Goal: Transaction & Acquisition: Purchase product/service

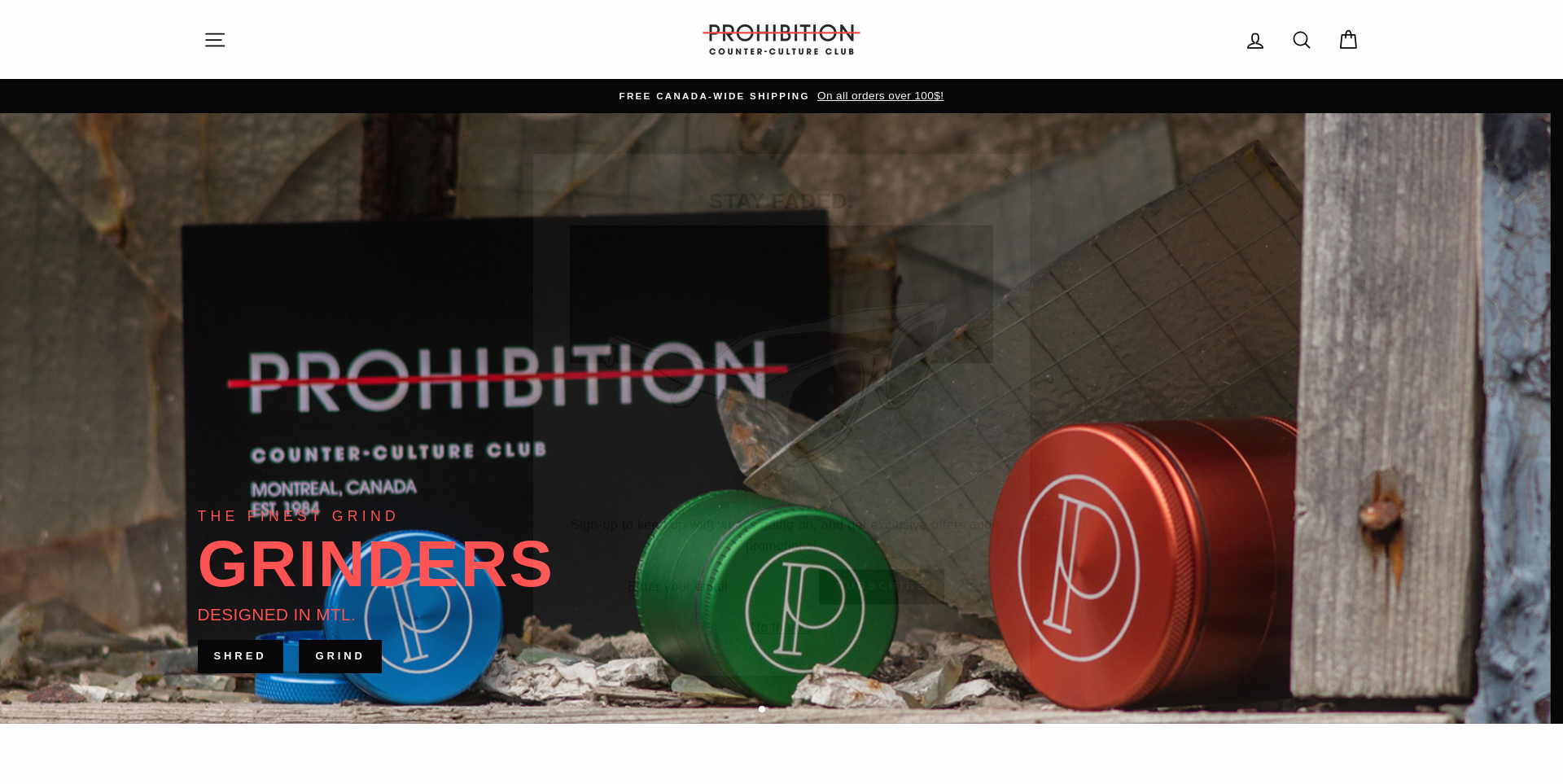
click at [1007, 137] on button ""Close (esc)"" at bounding box center [1010, 150] width 39 height 39
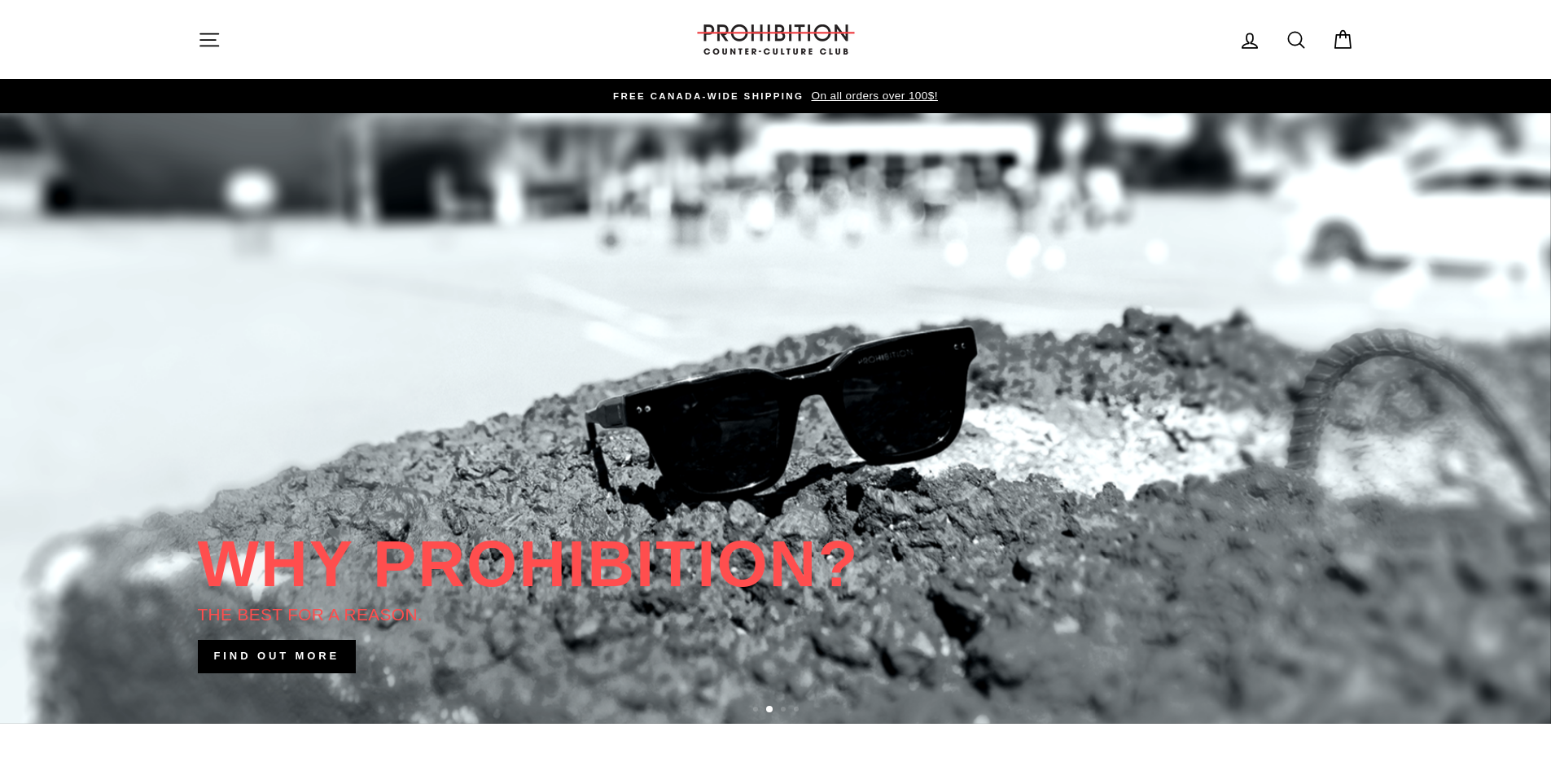
click at [1299, 42] on icon at bounding box center [1296, 40] width 23 height 23
type input "pipe"
click at [198, 12] on button "Search" at bounding box center [216, 40] width 35 height 55
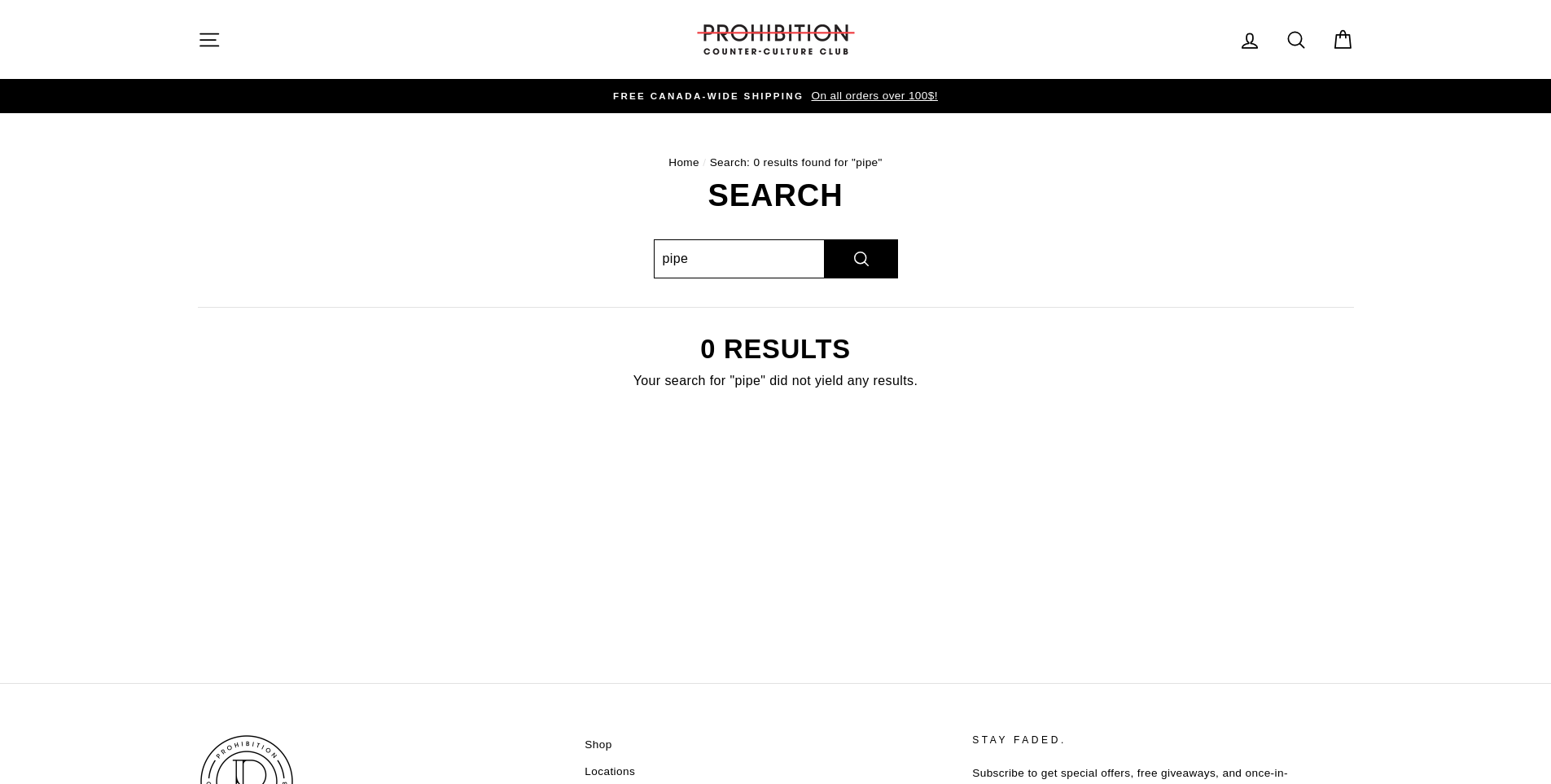
click at [715, 260] on input "pipe" at bounding box center [738, 259] width 171 height 39
drag, startPoint x: 725, startPoint y: 252, endPoint x: 632, endPoint y: 249, distance: 93.0
click at [637, 249] on div "Search pipe Search 0 results Your search for "pipe" did not yield any results." at bounding box center [767, 305] width 1174 height 252
click at [225, 28] on button "Site navigation" at bounding box center [210, 40] width 42 height 35
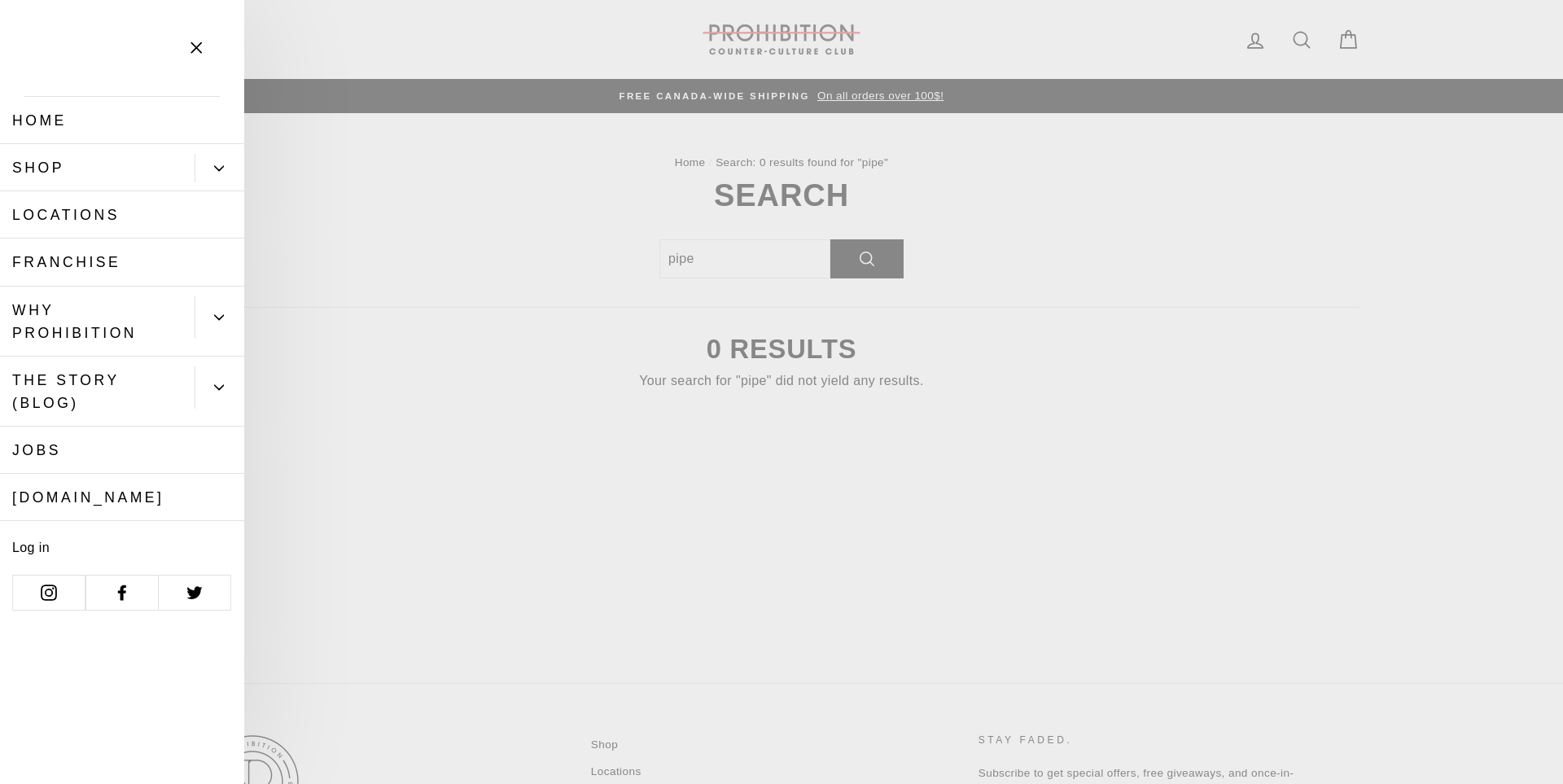
click at [130, 173] on link "Shop" at bounding box center [97, 167] width 194 height 47
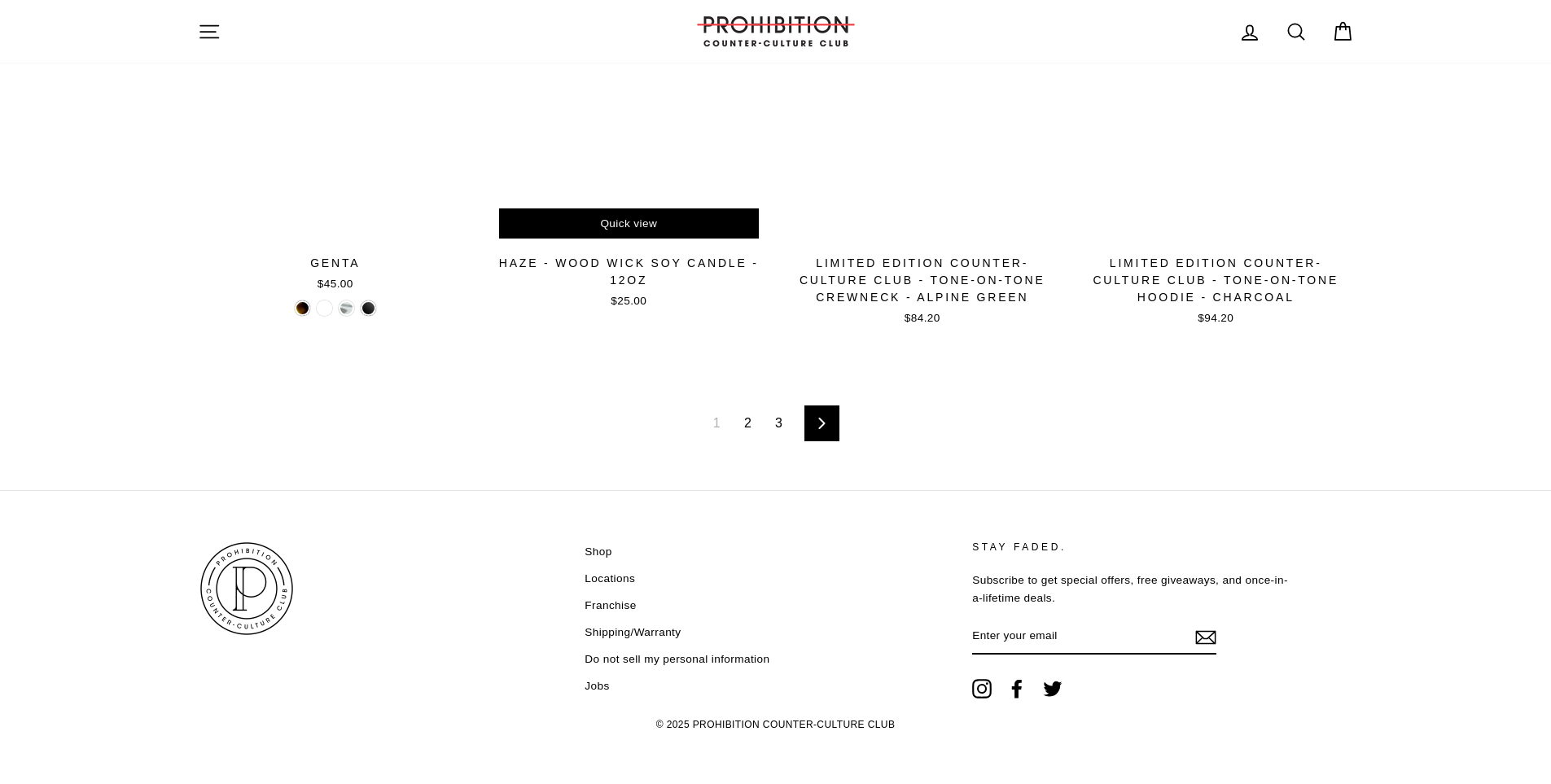
scroll to position [2636, 0]
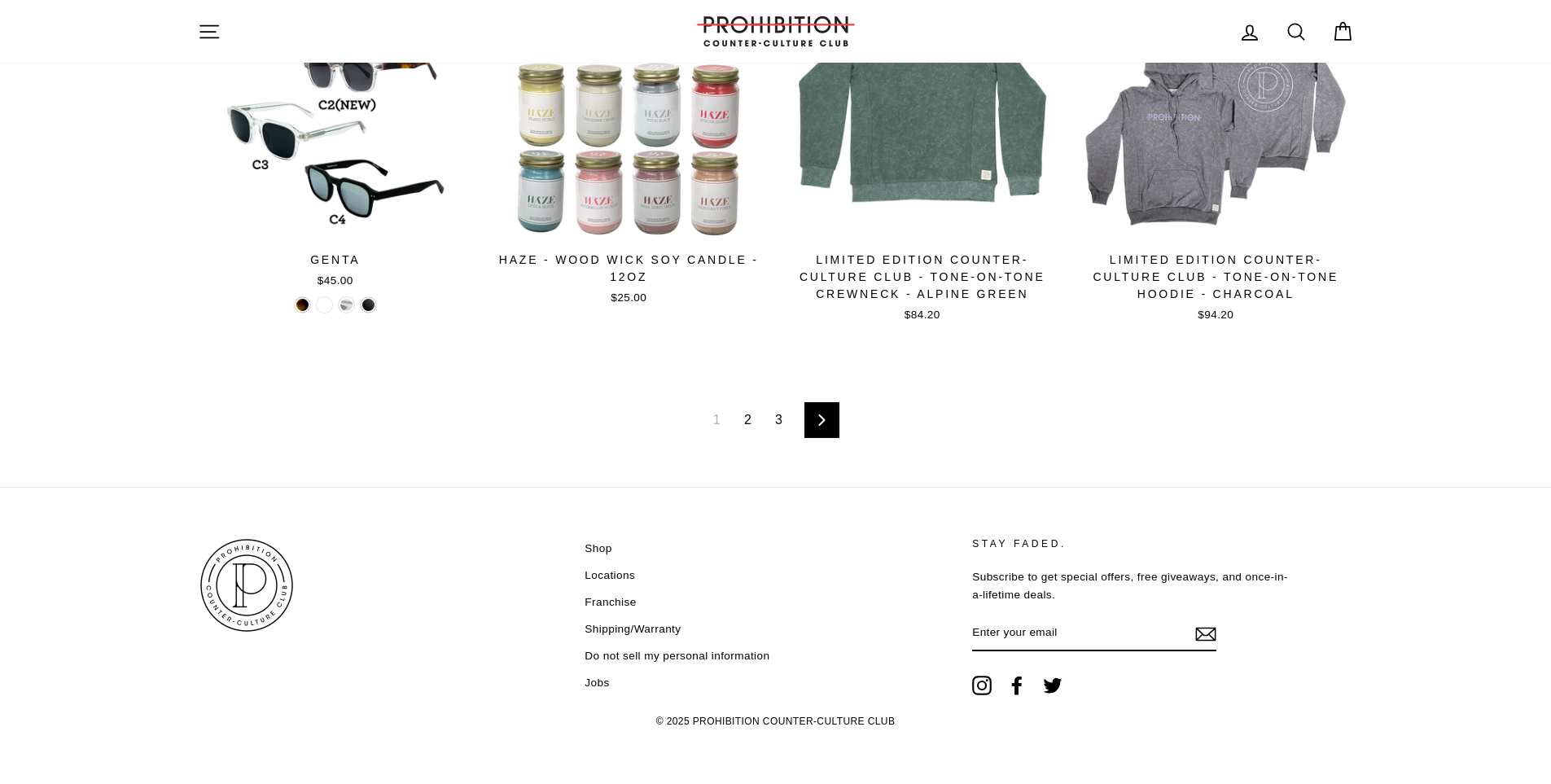
click at [751, 422] on link "2" at bounding box center [747, 419] width 27 height 26
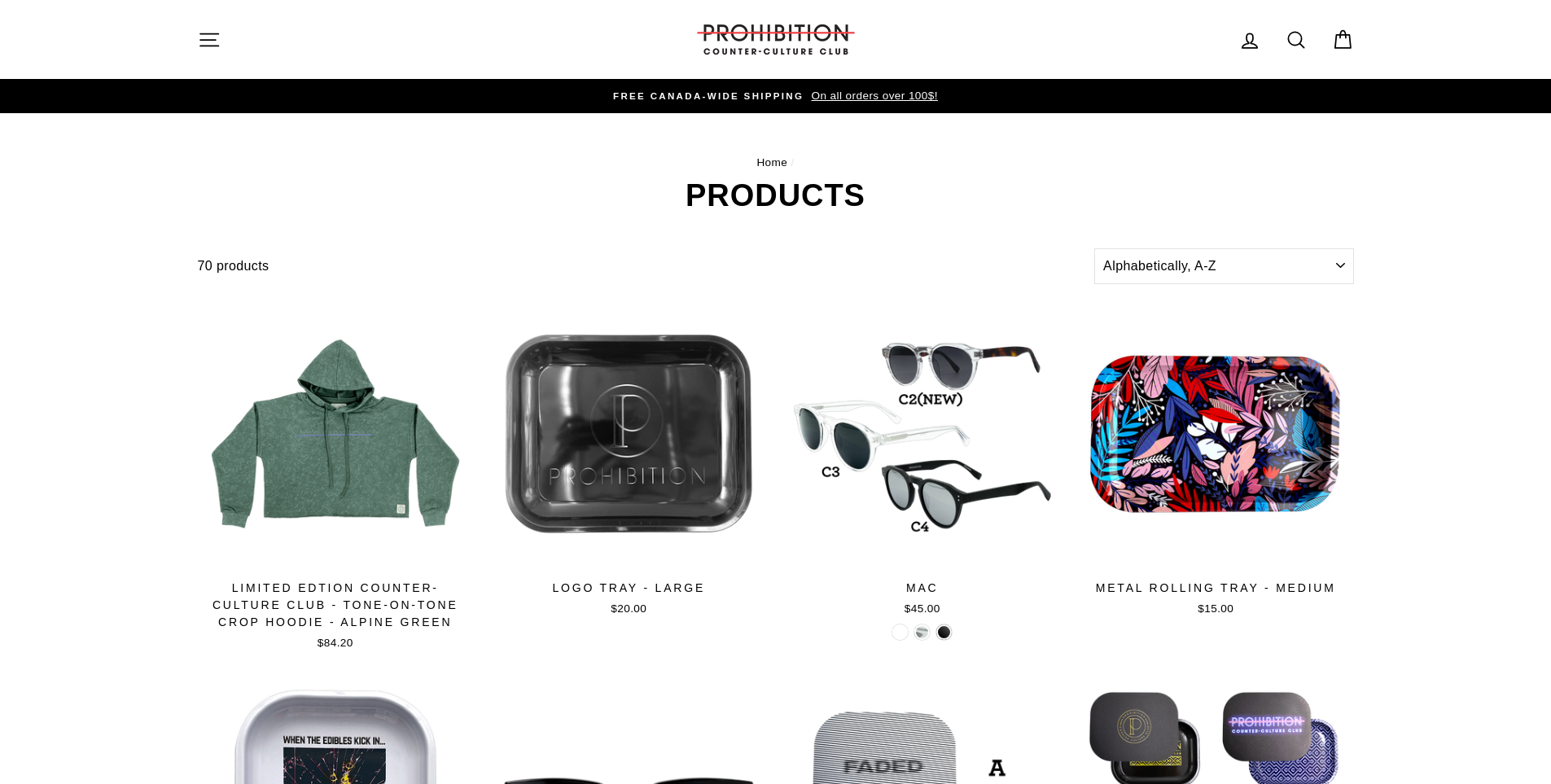
click at [212, 45] on icon "button" at bounding box center [210, 40] width 23 height 23
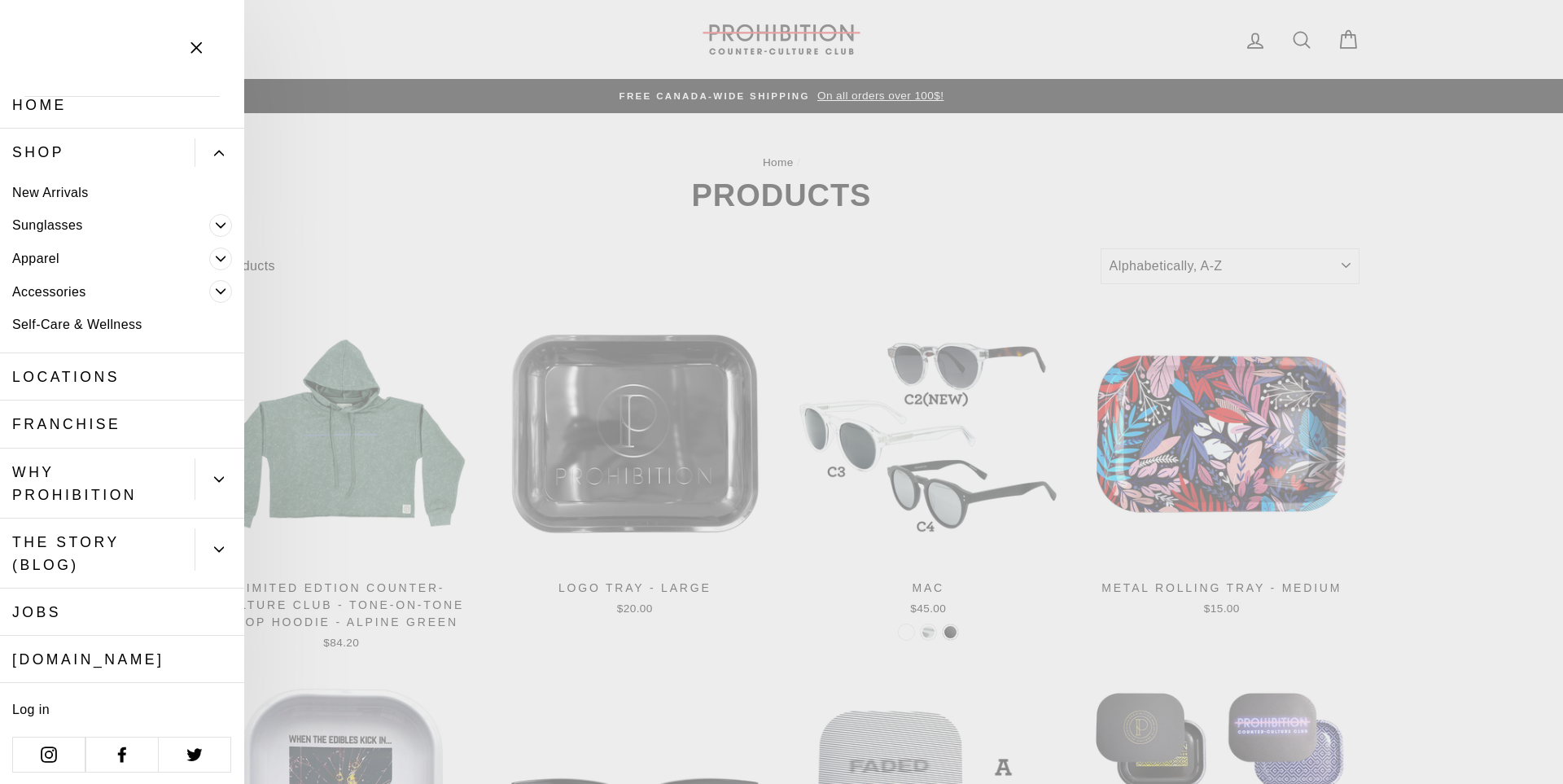
scroll to position [19, 0]
click at [118, 654] on link "[DOMAIN_NAME]" at bounding box center [122, 654] width 244 height 47
click at [120, 649] on link "[DOMAIN_NAME]" at bounding box center [122, 654] width 244 height 47
click at [98, 658] on link "[DOMAIN_NAME]" at bounding box center [122, 654] width 244 height 47
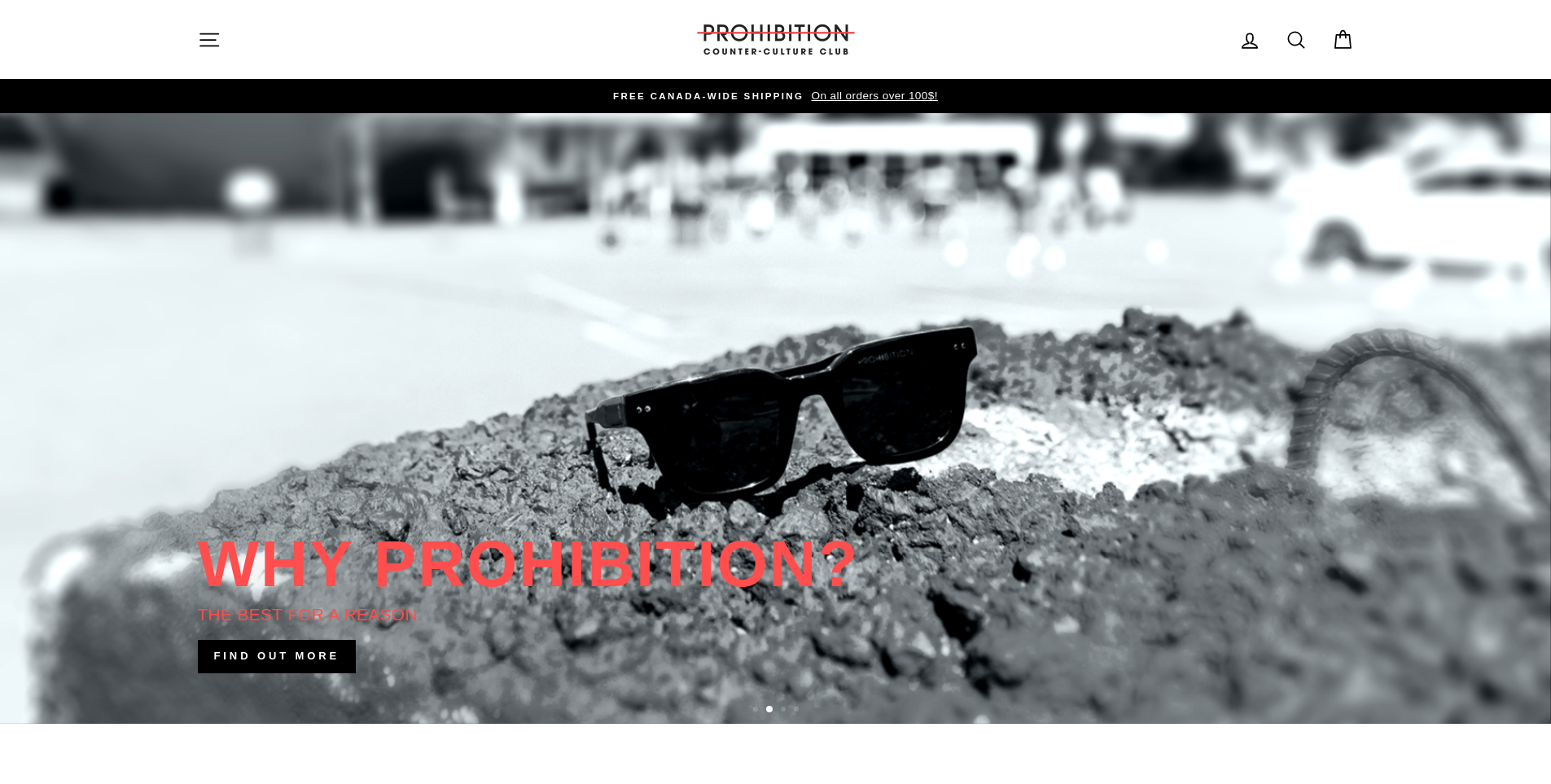
click at [195, 41] on button "Site navigation" at bounding box center [210, 40] width 42 height 35
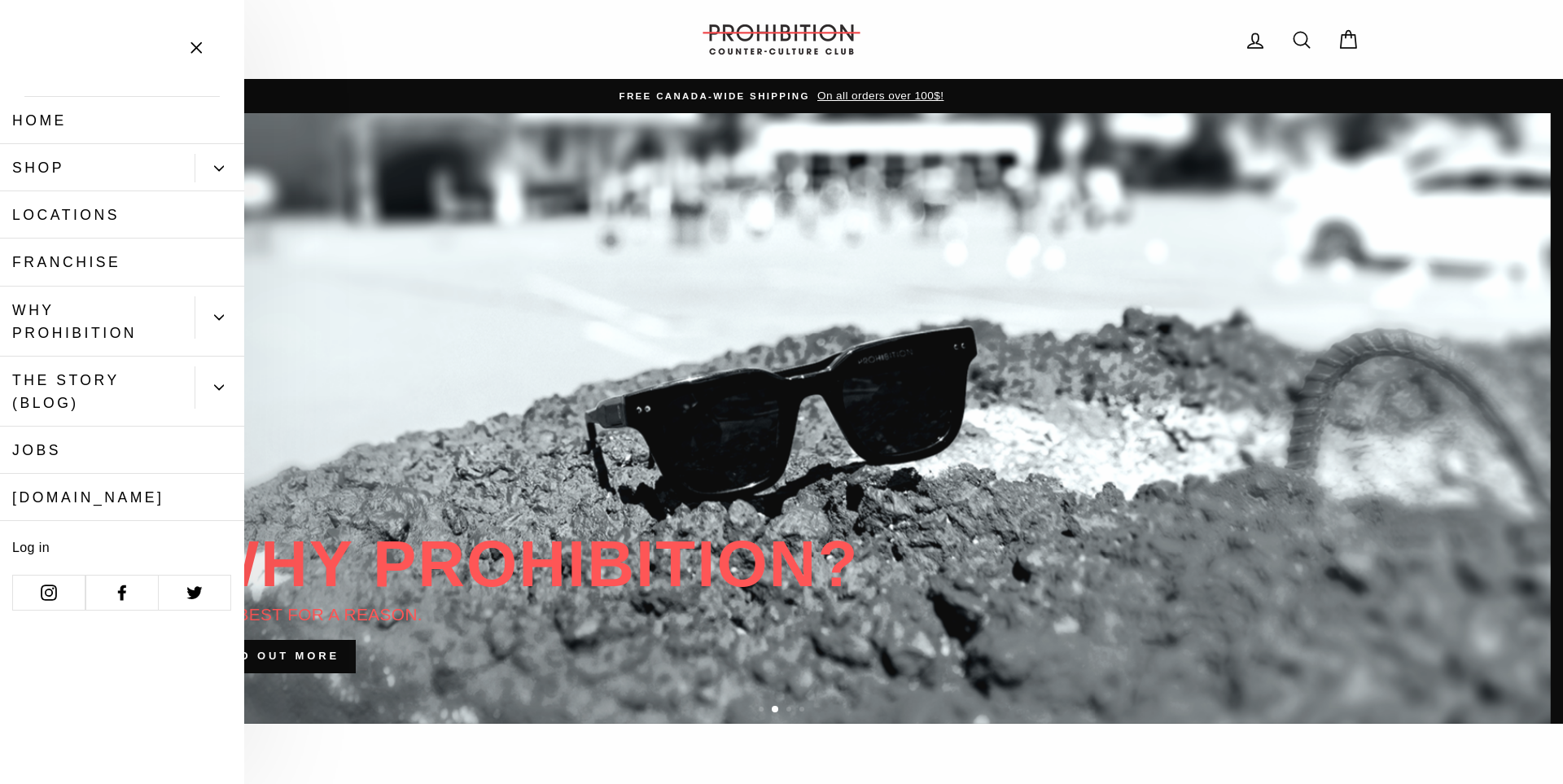
click at [147, 167] on link "Shop" at bounding box center [97, 167] width 194 height 47
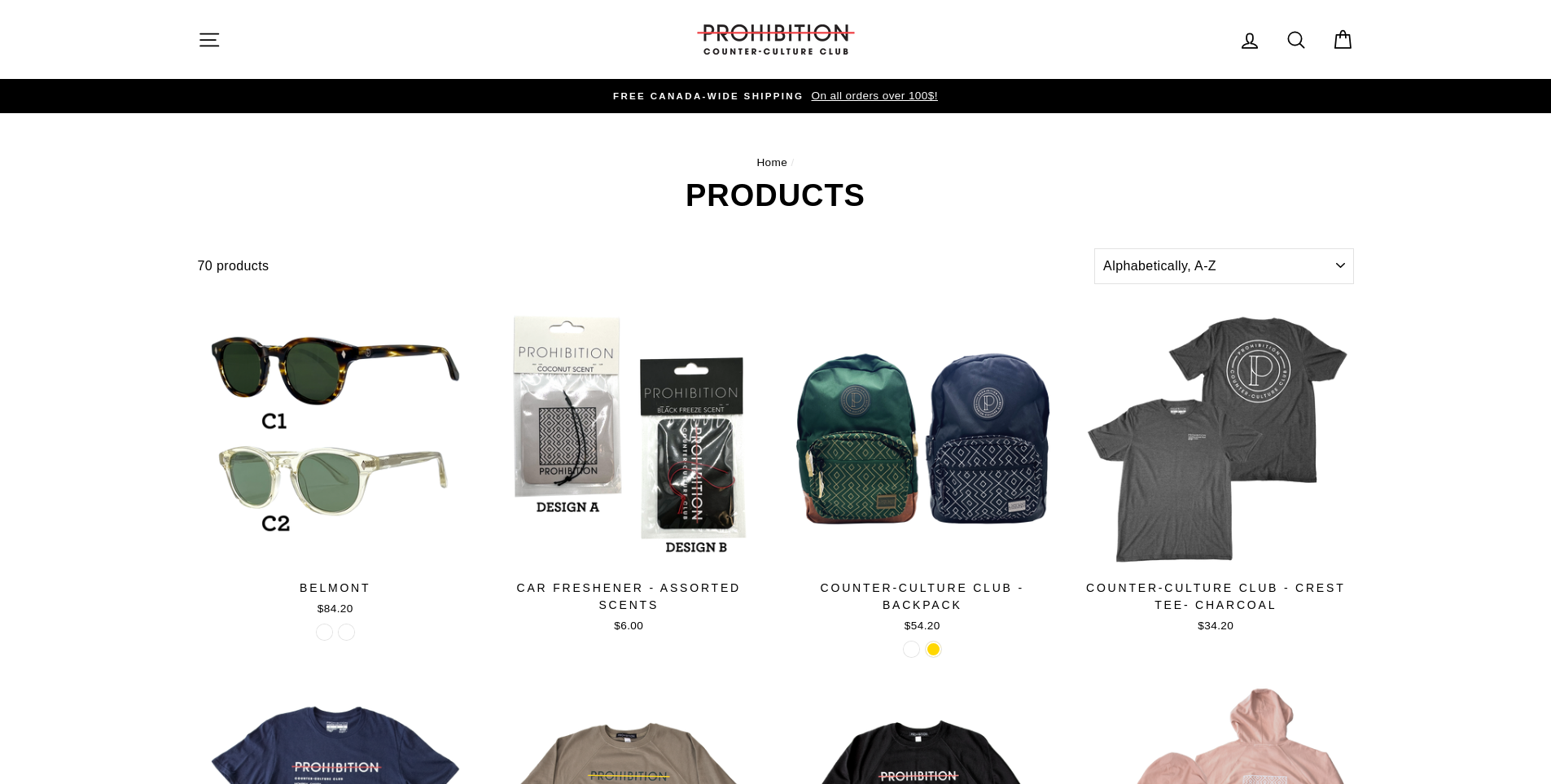
click at [226, 31] on button "Site navigation" at bounding box center [210, 40] width 42 height 35
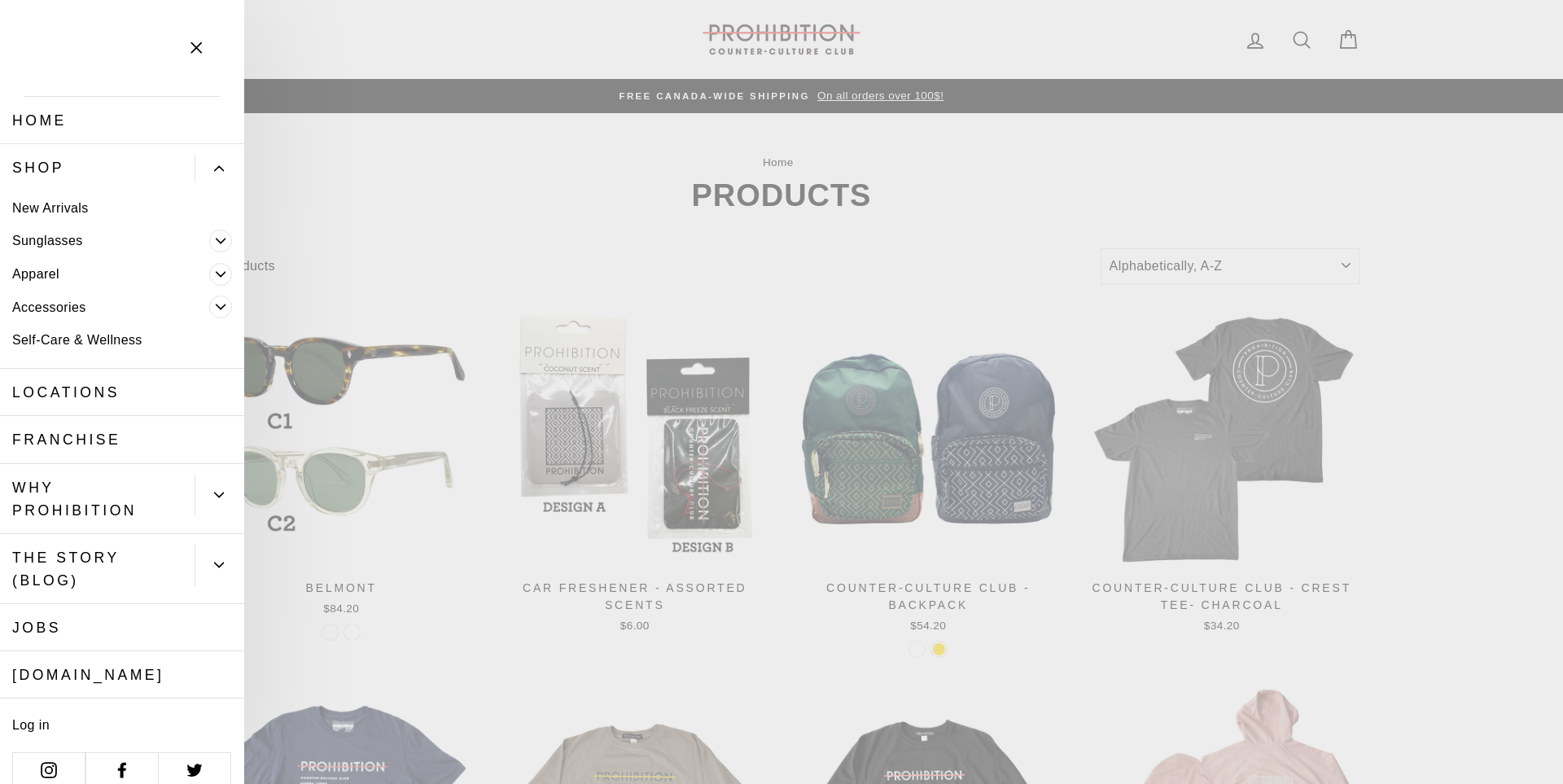
click at [121, 663] on link "[DOMAIN_NAME]" at bounding box center [122, 674] width 244 height 47
